Goal: Information Seeking & Learning: Learn about a topic

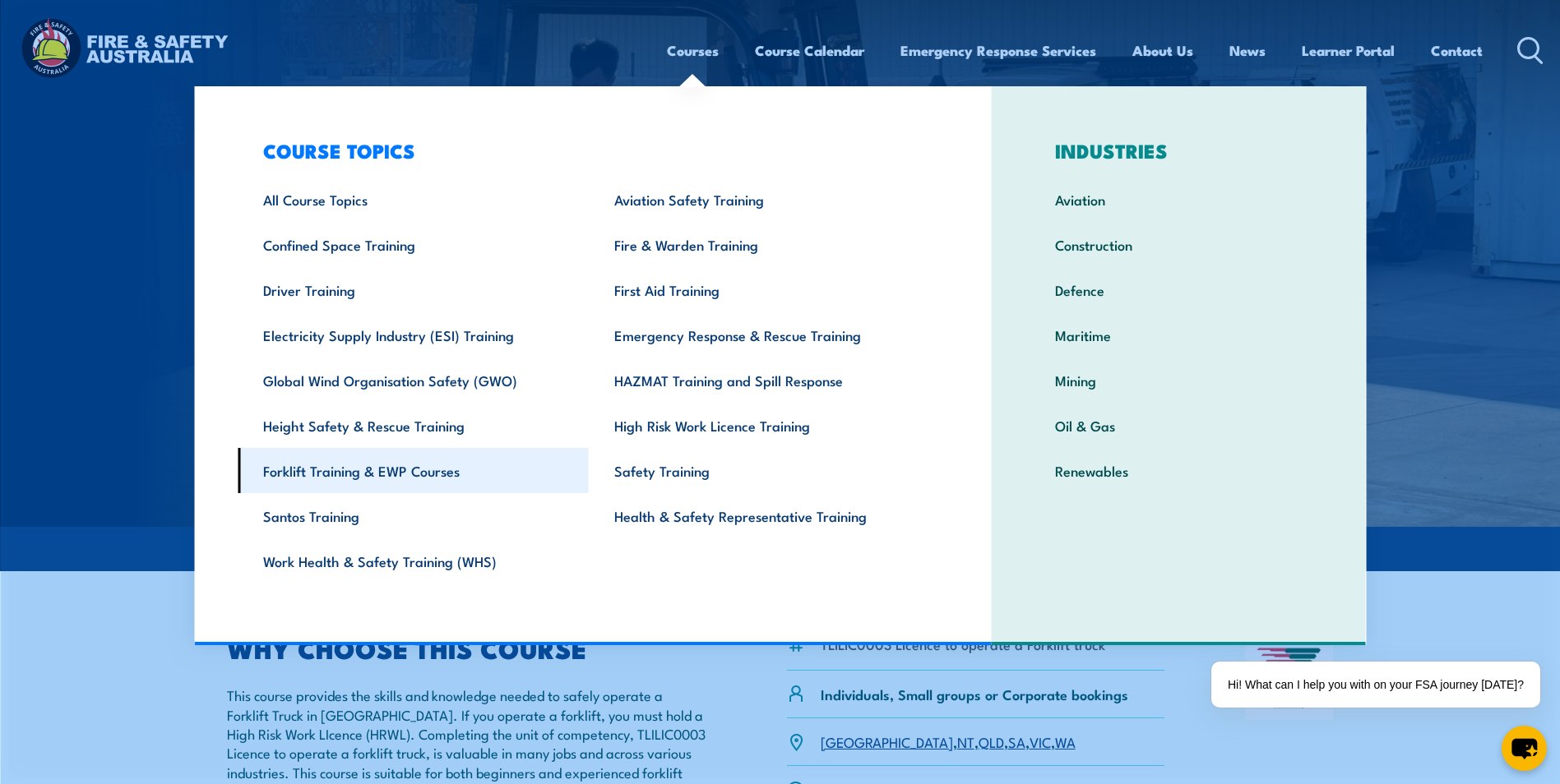
click at [313, 469] on link "Forklift Training & EWP Courses" at bounding box center [413, 470] width 351 height 45
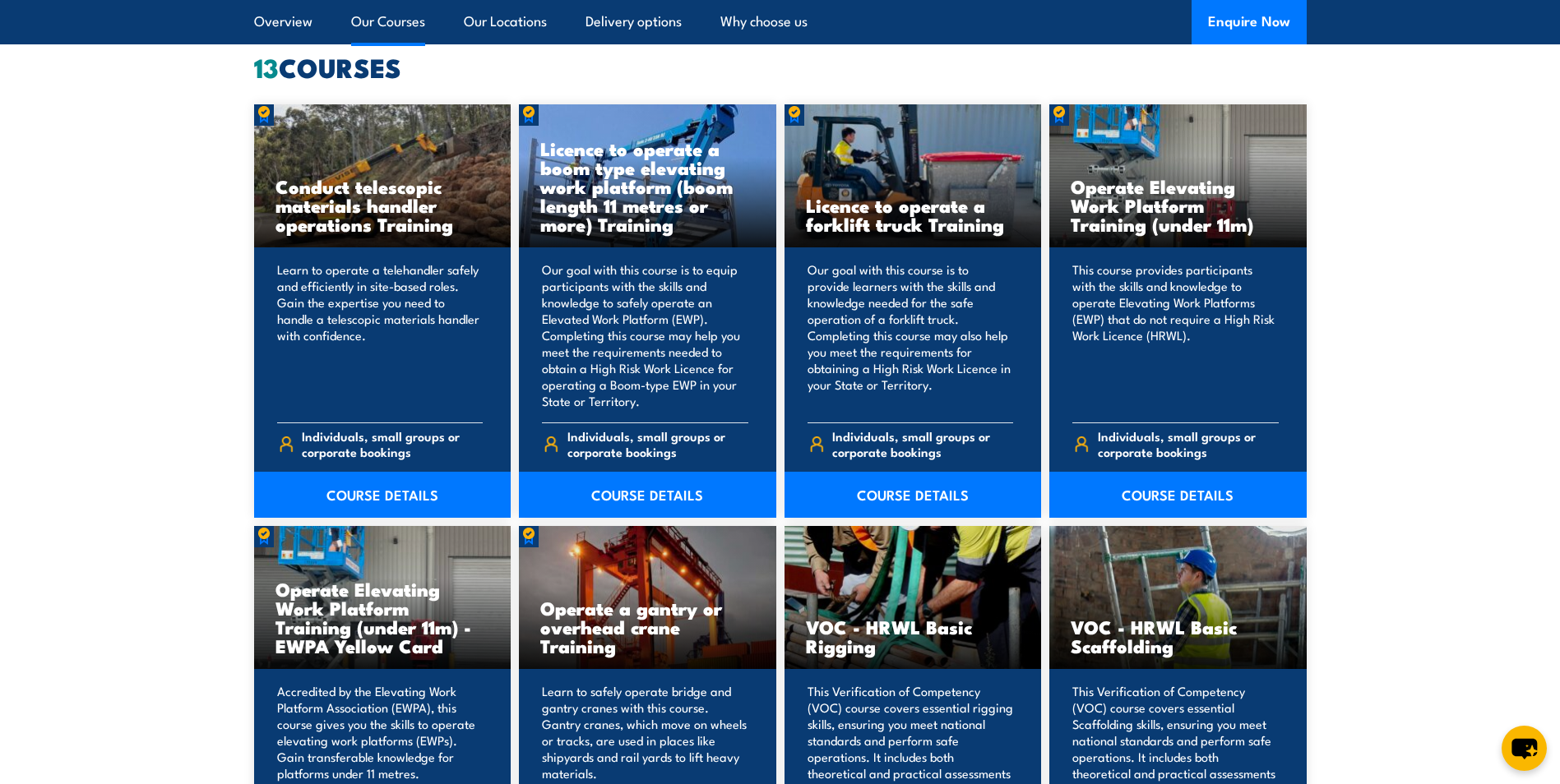
scroll to position [1068, 0]
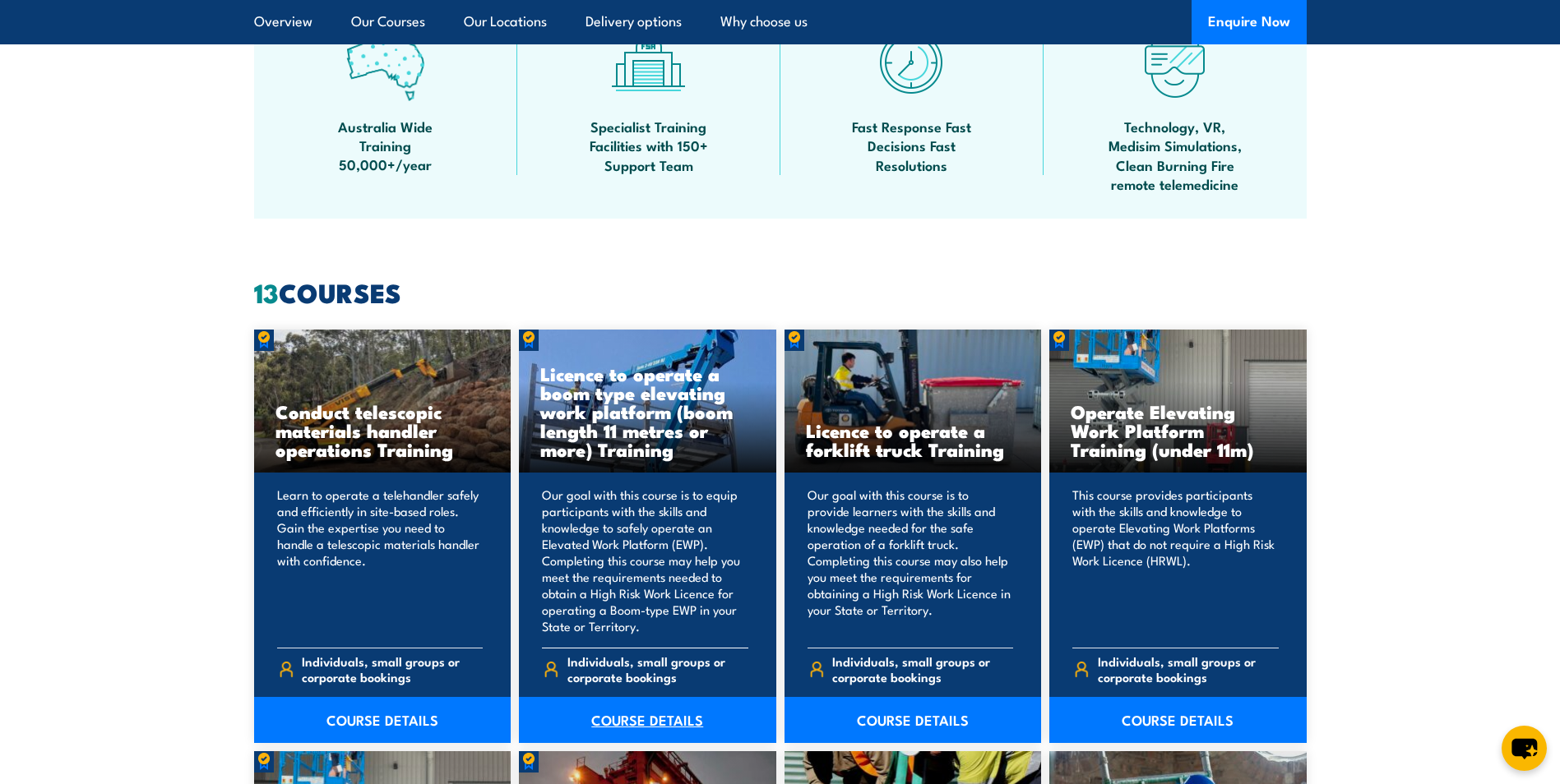
click at [630, 720] on link "COURSE DETAILS" at bounding box center [647, 720] width 257 height 46
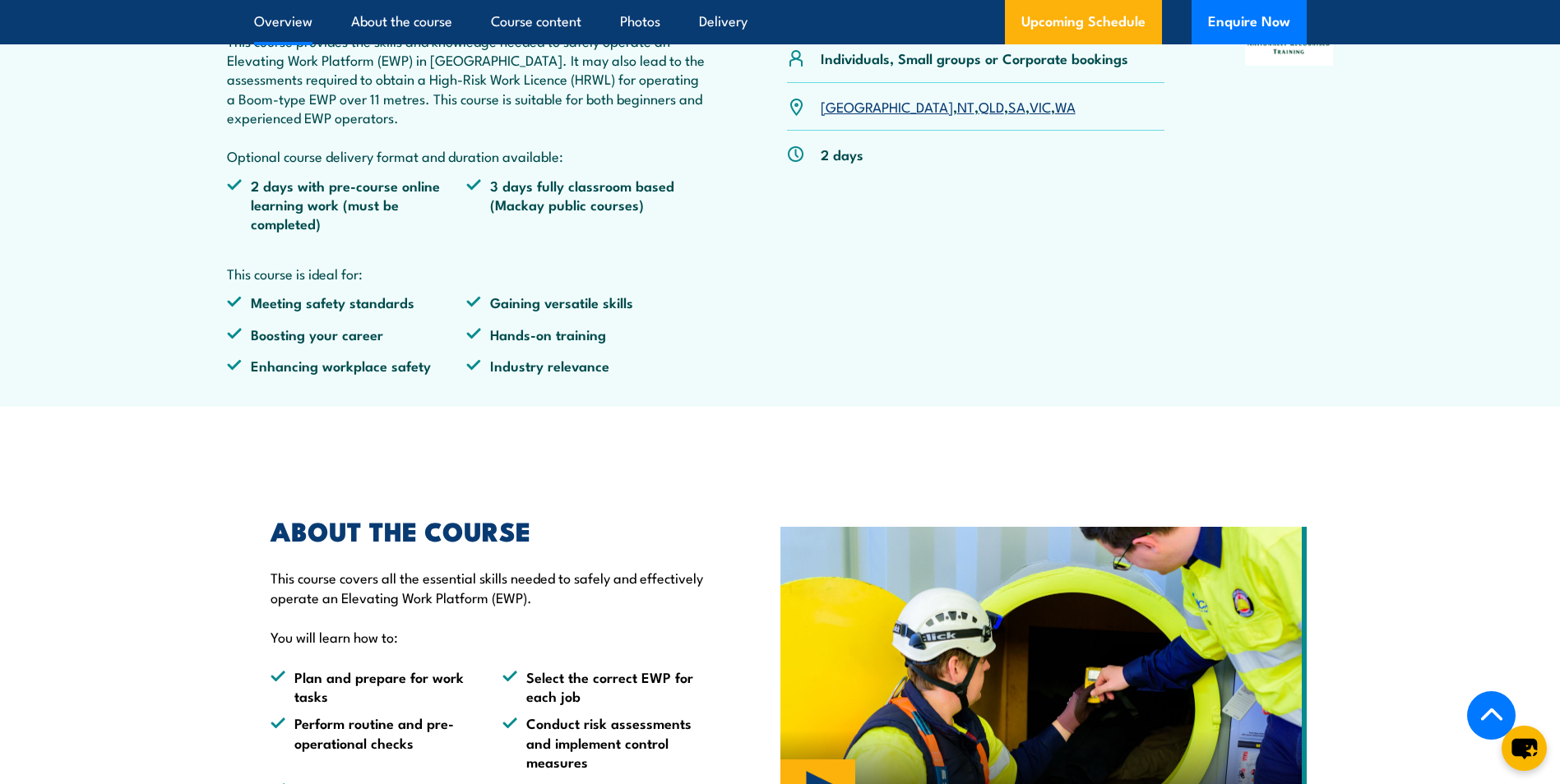
scroll to position [658, 0]
